Goal: Transaction & Acquisition: Purchase product/service

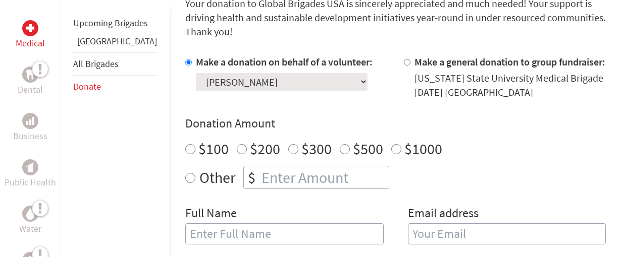
scroll to position [370, 0]
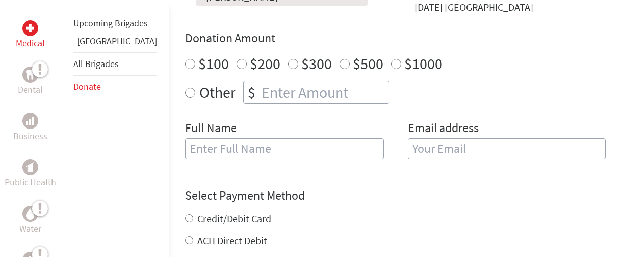
click at [185, 59] on input "$100" at bounding box center [190, 64] width 10 height 10
radio input "true"
click at [191, 138] on input "text" at bounding box center [284, 148] width 198 height 21
type input "[PERSON_NAME]"
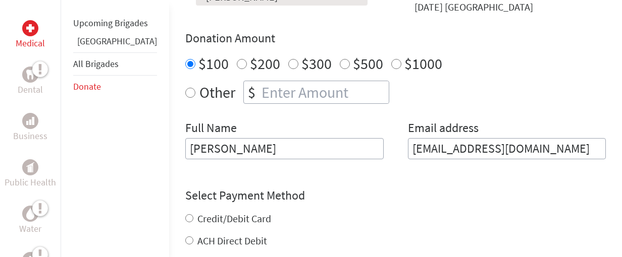
type input "[EMAIL_ADDRESS][DOMAIN_NAME]"
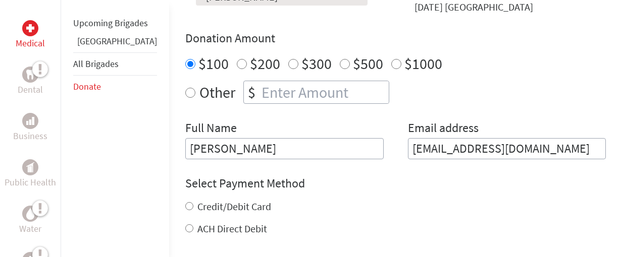
click at [185, 226] on form "Make a donation on behalf of a volunteer: Select a volunteer... [PERSON_NAME] […" at bounding box center [395, 164] width 420 height 389
click at [185, 225] on input "ACH Direct Debit" at bounding box center [189, 229] width 8 height 8
radio input "true"
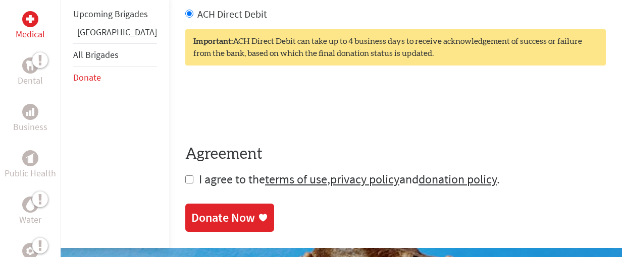
scroll to position [610, 0]
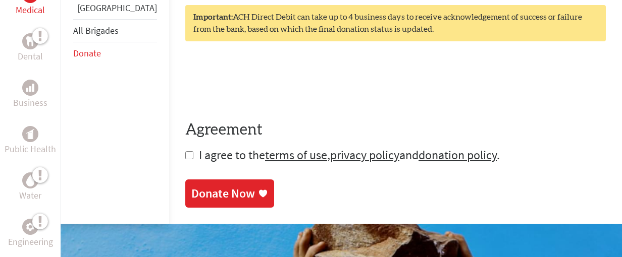
click at [185, 151] on input "checkbox" at bounding box center [189, 155] width 8 height 8
checkbox input "true"
click at [207, 187] on div "Donate Now" at bounding box center [223, 195] width 64 height 16
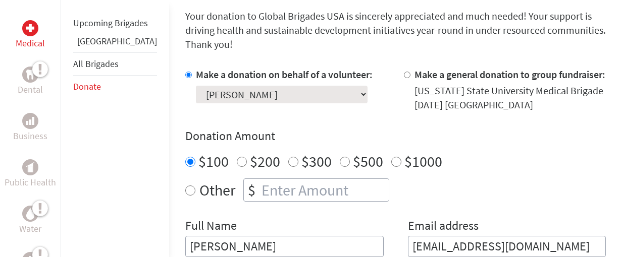
scroll to position [308, 0]
